Goal: Task Accomplishment & Management: Manage account settings

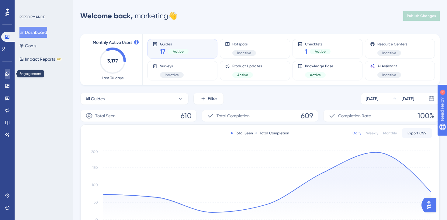
click at [10, 74] on link at bounding box center [7, 74] width 5 height 10
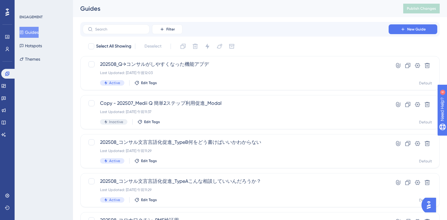
click at [403, 27] on icon at bounding box center [403, 29] width 5 height 5
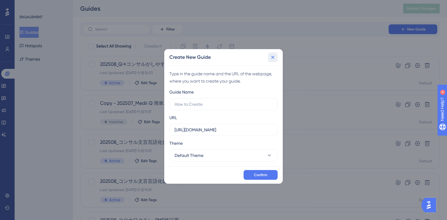
click at [273, 55] on icon at bounding box center [273, 57] width 6 height 6
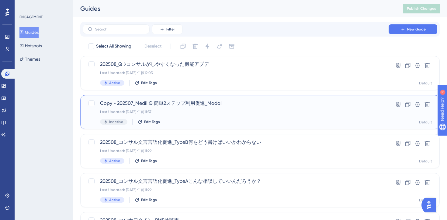
click at [228, 114] on div "Last Updated: 2025年8月06日 午前11:37" at bounding box center [236, 111] width 272 height 5
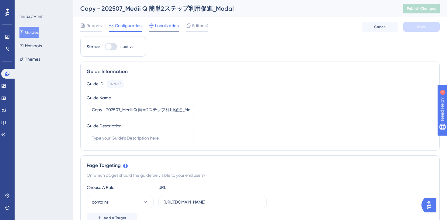
click at [166, 28] on span "Localization" at bounding box center [167, 25] width 24 height 7
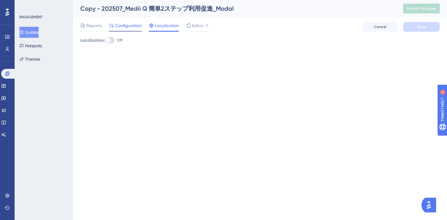
click at [135, 25] on span "Configuration" at bounding box center [128, 25] width 27 height 7
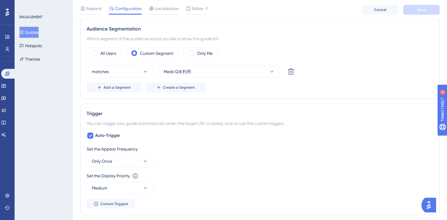
scroll to position [461, 0]
